Goal: Information Seeking & Learning: Learn about a topic

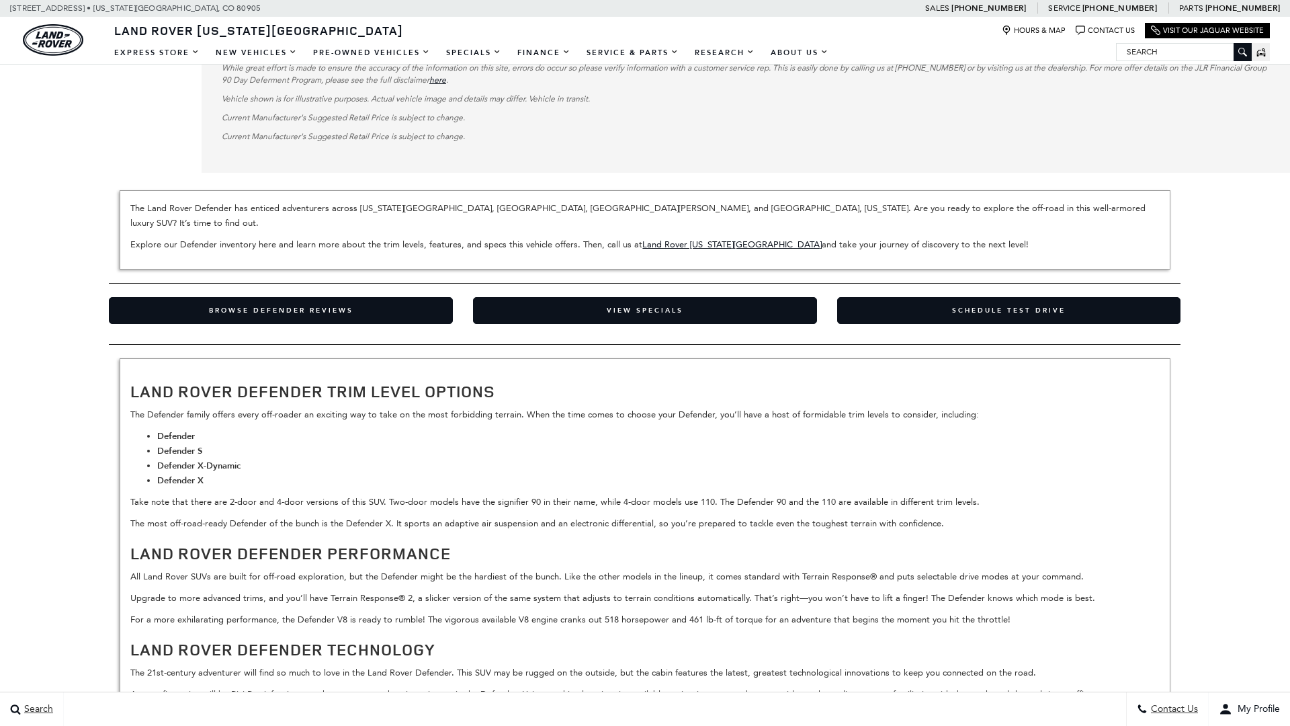
scroll to position [3816, 0]
